Goal: Information Seeking & Learning: Learn about a topic

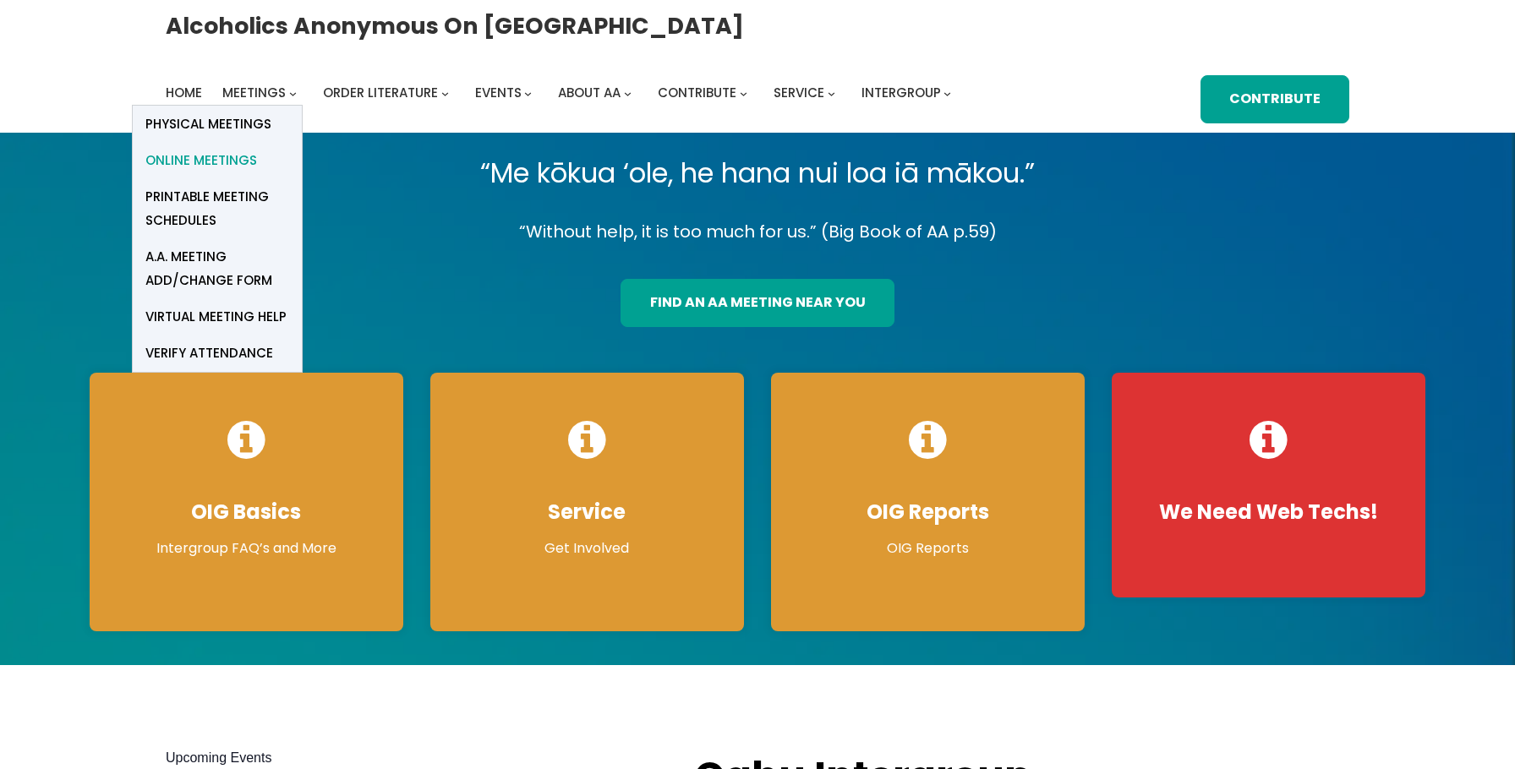
click at [241, 160] on span "Online Meetings" at bounding box center [201, 161] width 112 height 24
click at [200, 157] on span "Online Meetings" at bounding box center [201, 161] width 112 height 24
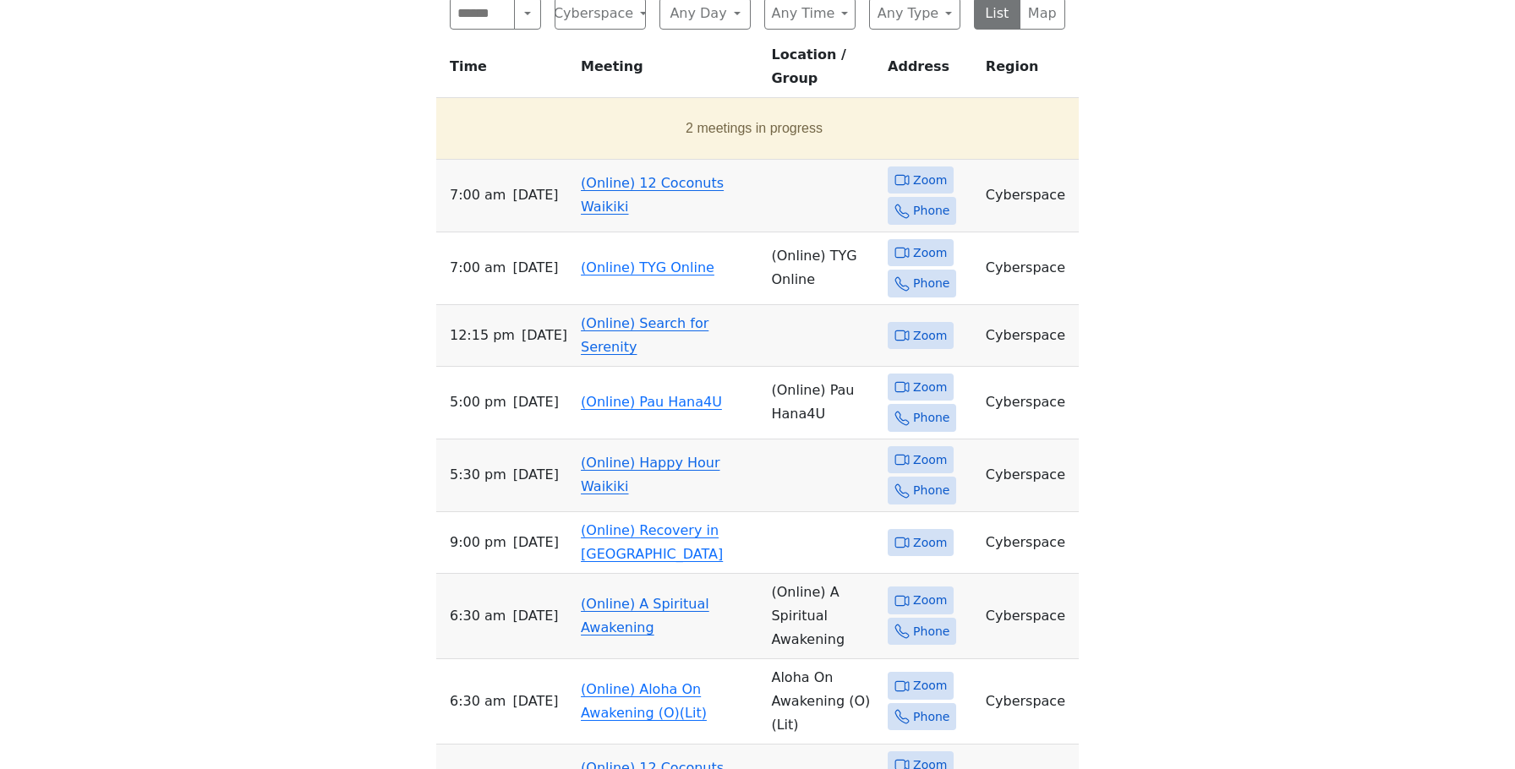
scroll to position [1031, 0]
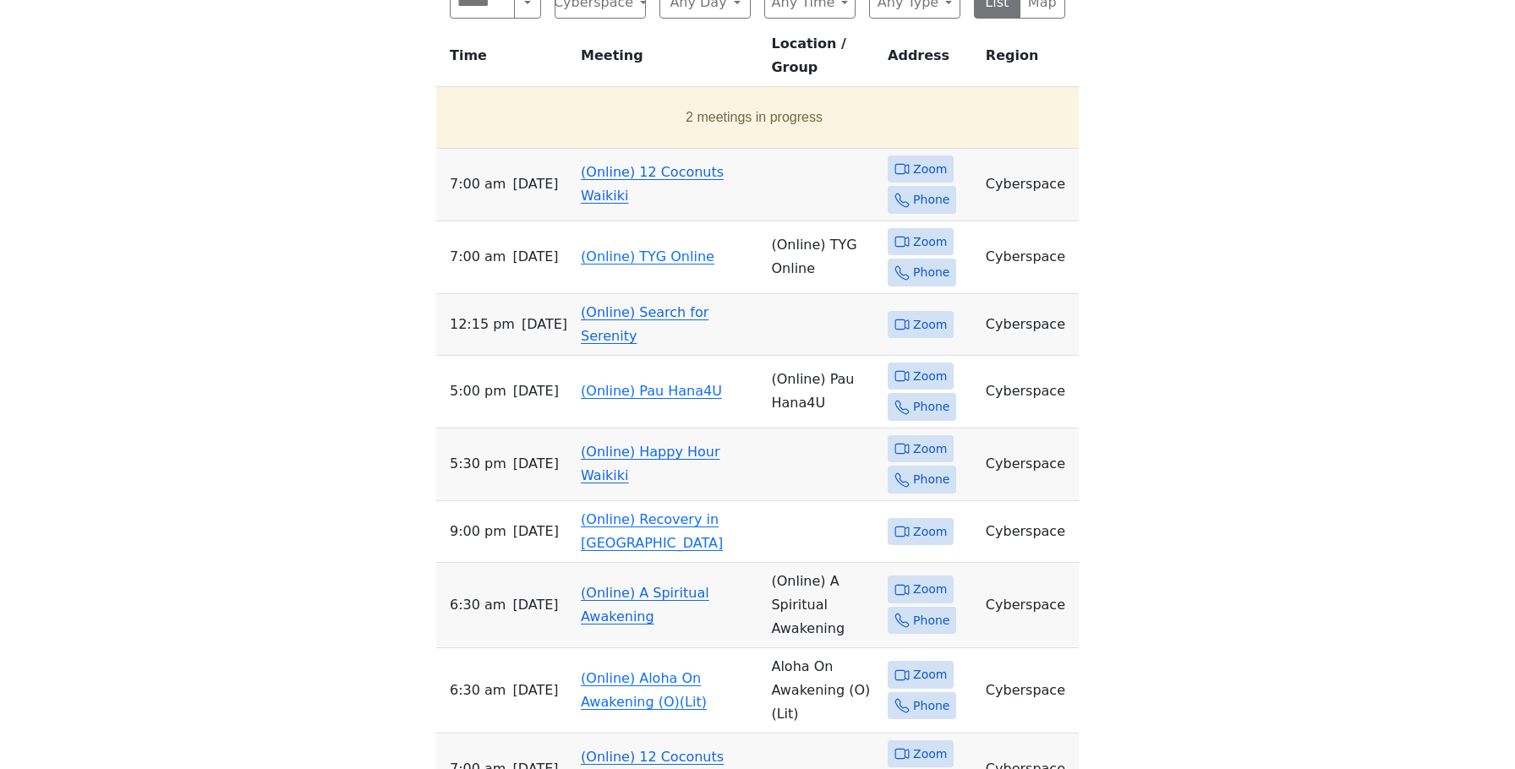
click at [616, 149] on td "(Online) 12 Coconuts Waikiki" at bounding box center [669, 185] width 190 height 73
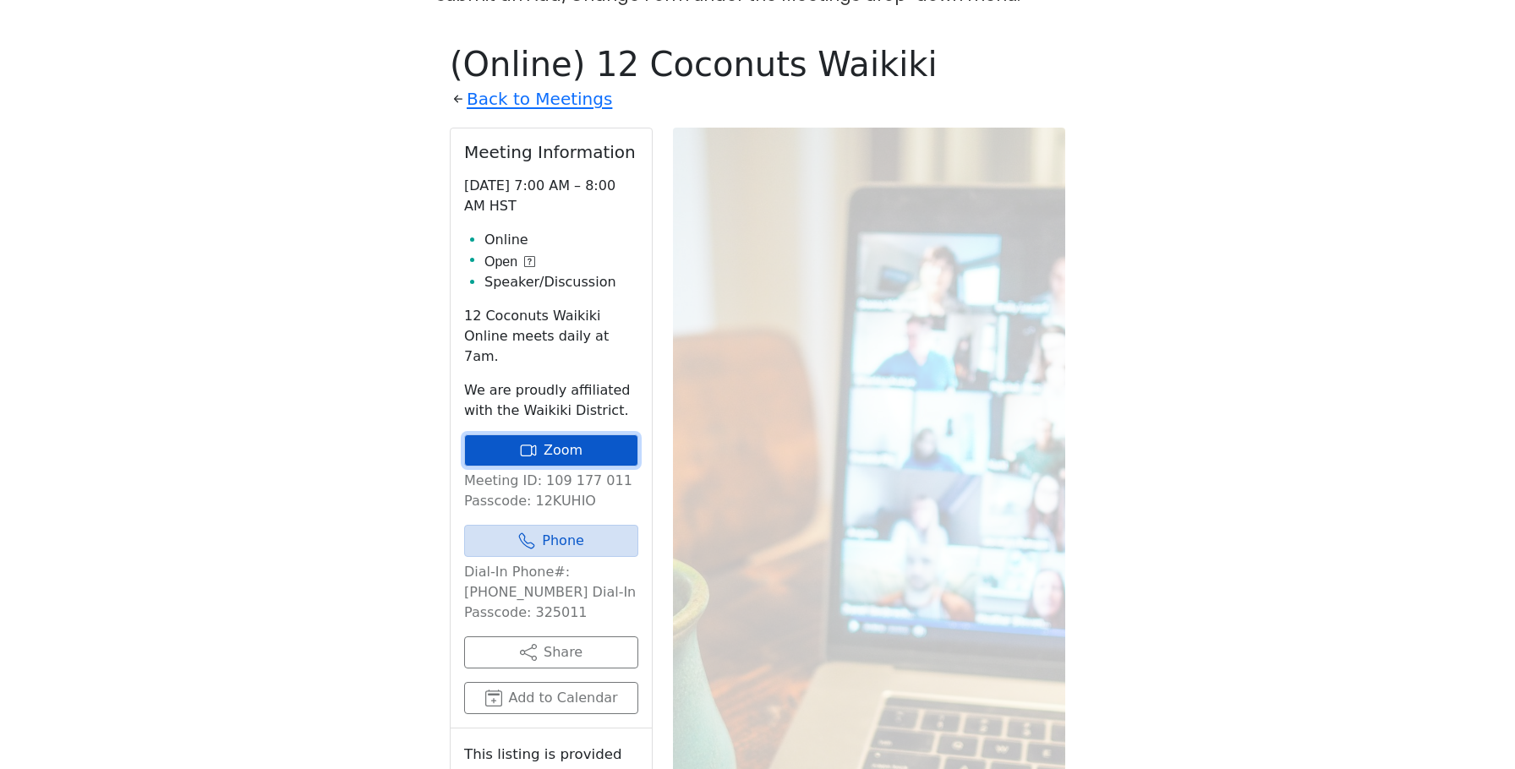
click at [532, 442] on icon at bounding box center [528, 450] width 17 height 17
